Goal: Obtain resource: Obtain resource

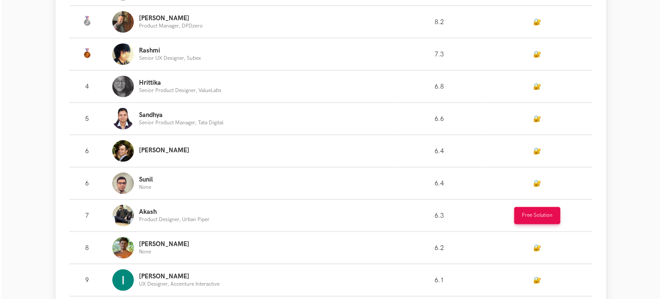
scroll to position [316, 0]
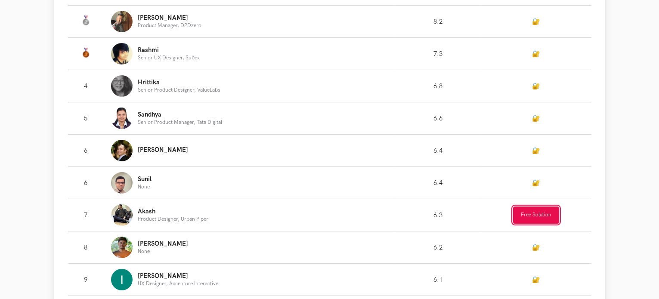
click at [530, 213] on button "Free Solution" at bounding box center [536, 215] width 46 height 17
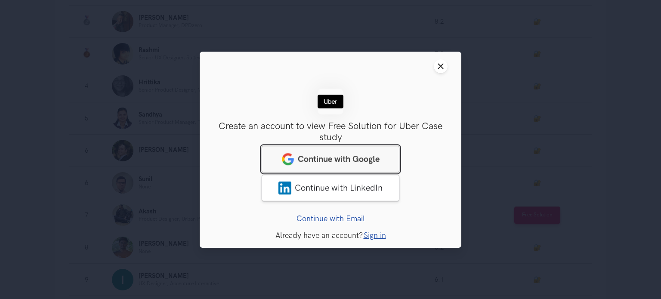
click at [310, 162] on span "Continue with Google" at bounding box center [339, 159] width 82 height 10
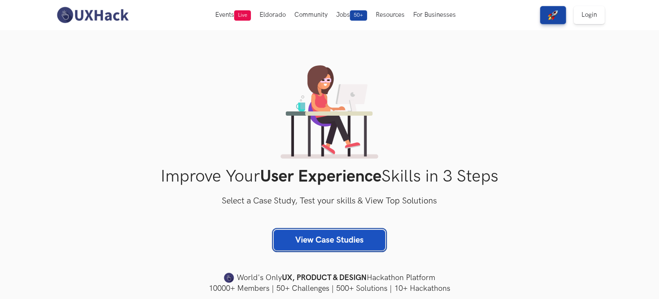
click at [360, 237] on link "View Case Studies" at bounding box center [329, 240] width 111 height 21
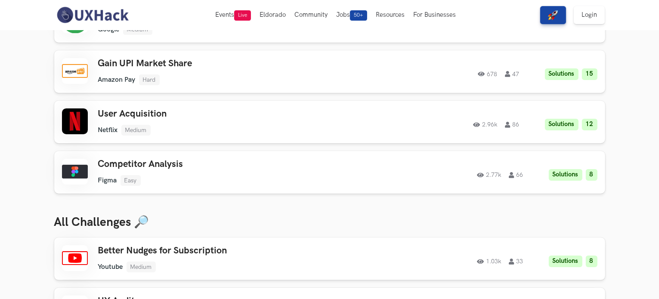
scroll to position [143, 0]
